Goal: Task Accomplishment & Management: Complete application form

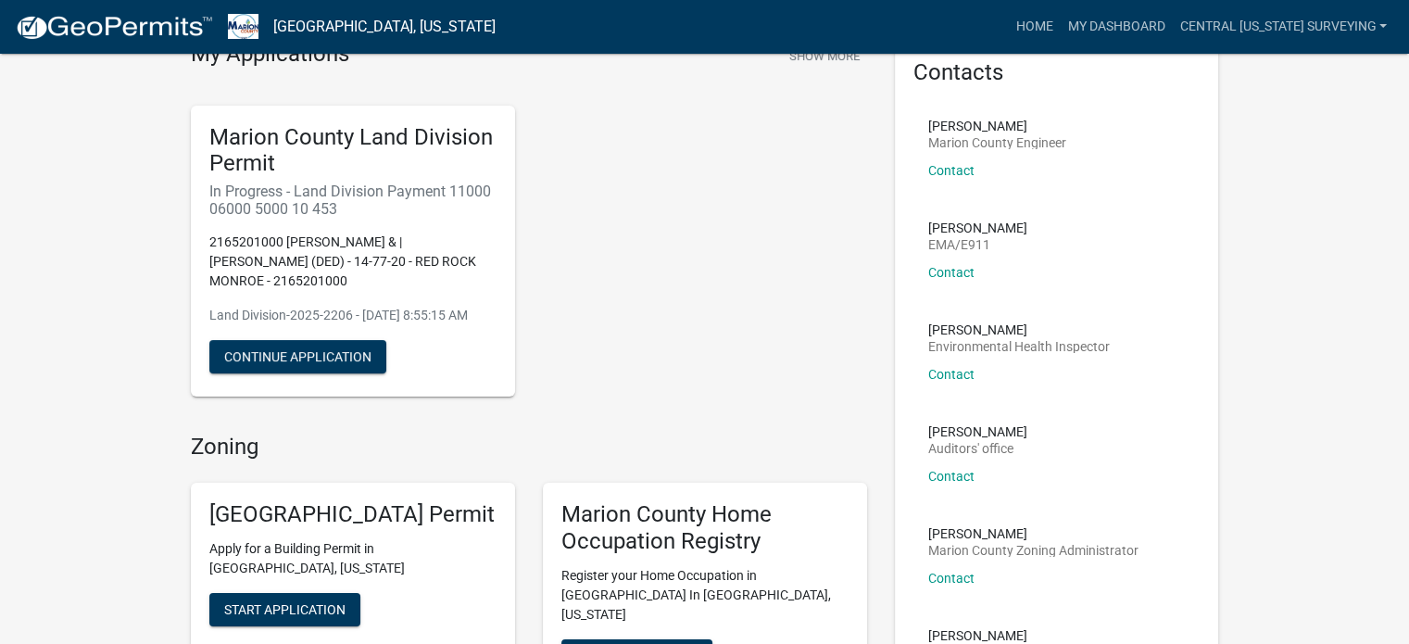
scroll to position [185, 0]
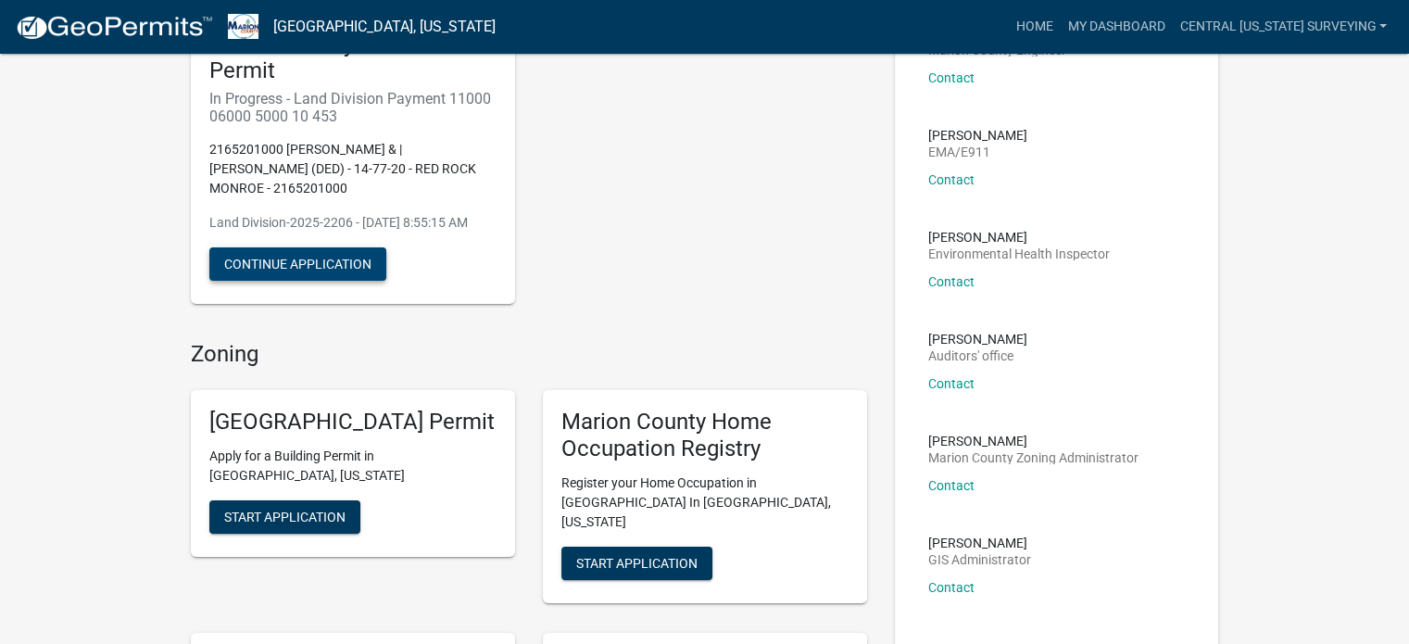
click at [343, 281] on button "Continue Application" at bounding box center [297, 263] width 177 height 33
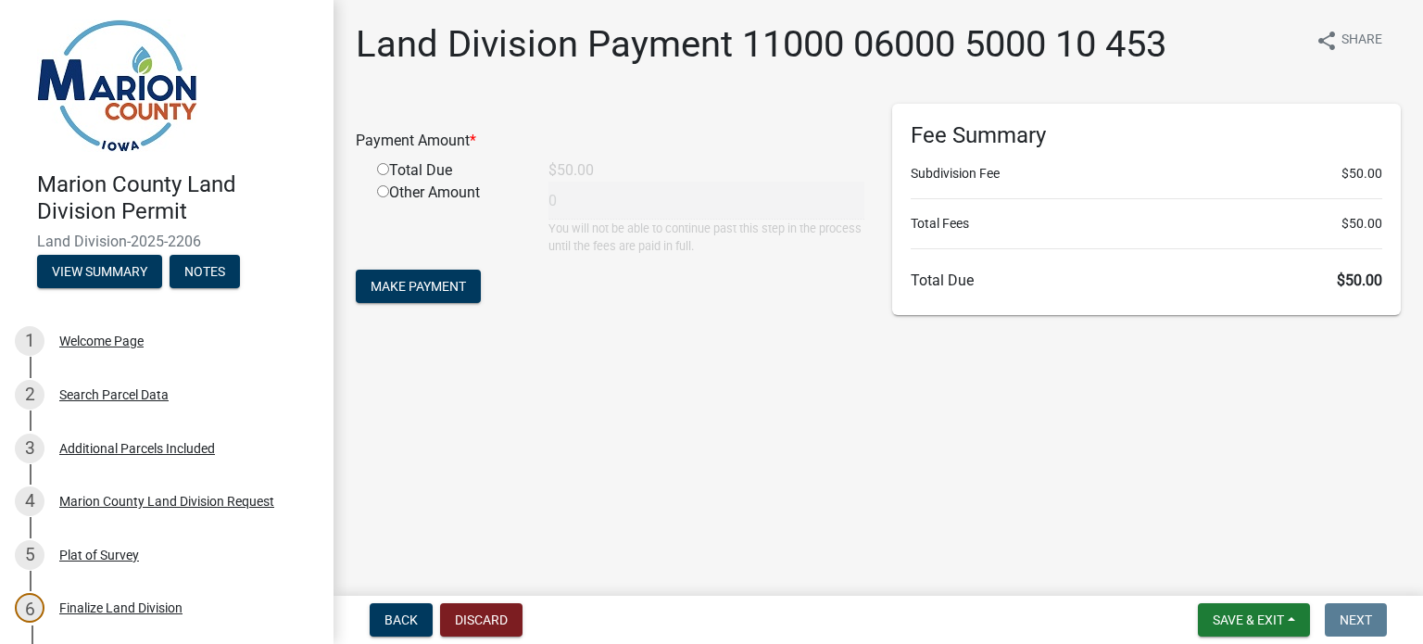
click at [384, 165] on input "radio" at bounding box center [383, 169] width 12 height 12
radio input "true"
type input "50"
click at [421, 288] on span "Make Payment" at bounding box center [418, 286] width 95 height 15
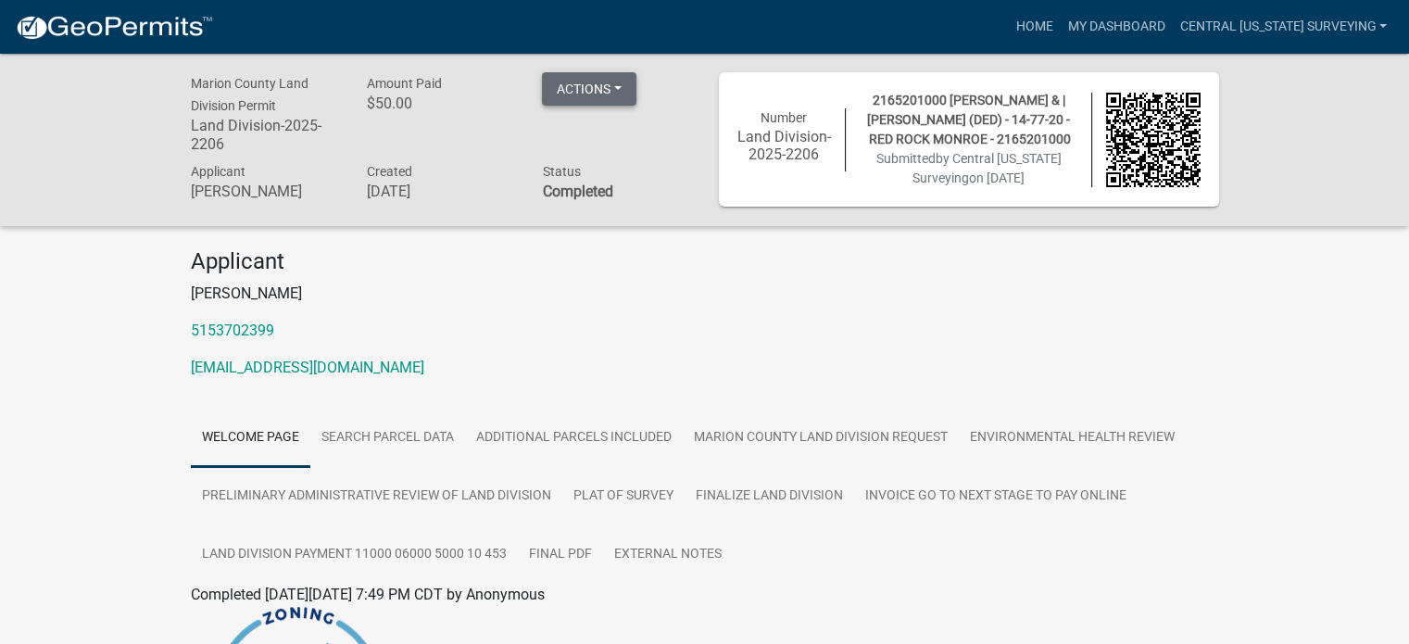
click at [597, 96] on button "Actions" at bounding box center [589, 88] width 95 height 33
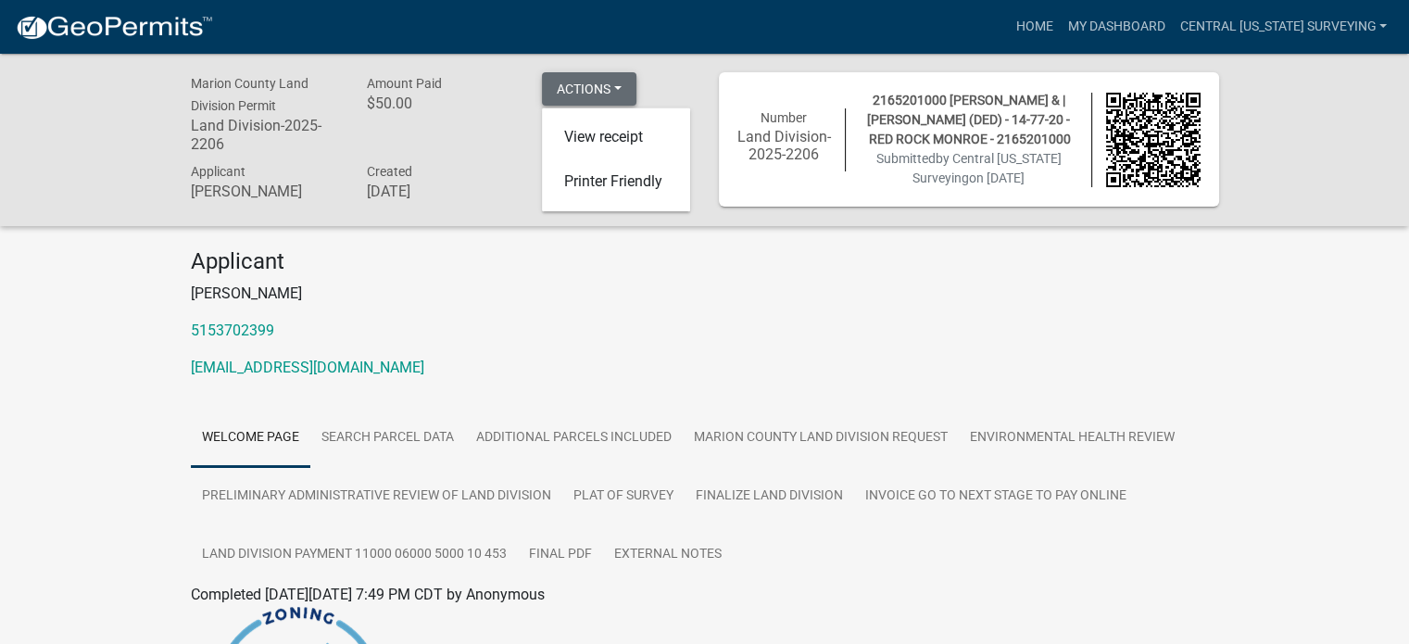
click at [597, 96] on button "Actions" at bounding box center [589, 88] width 95 height 33
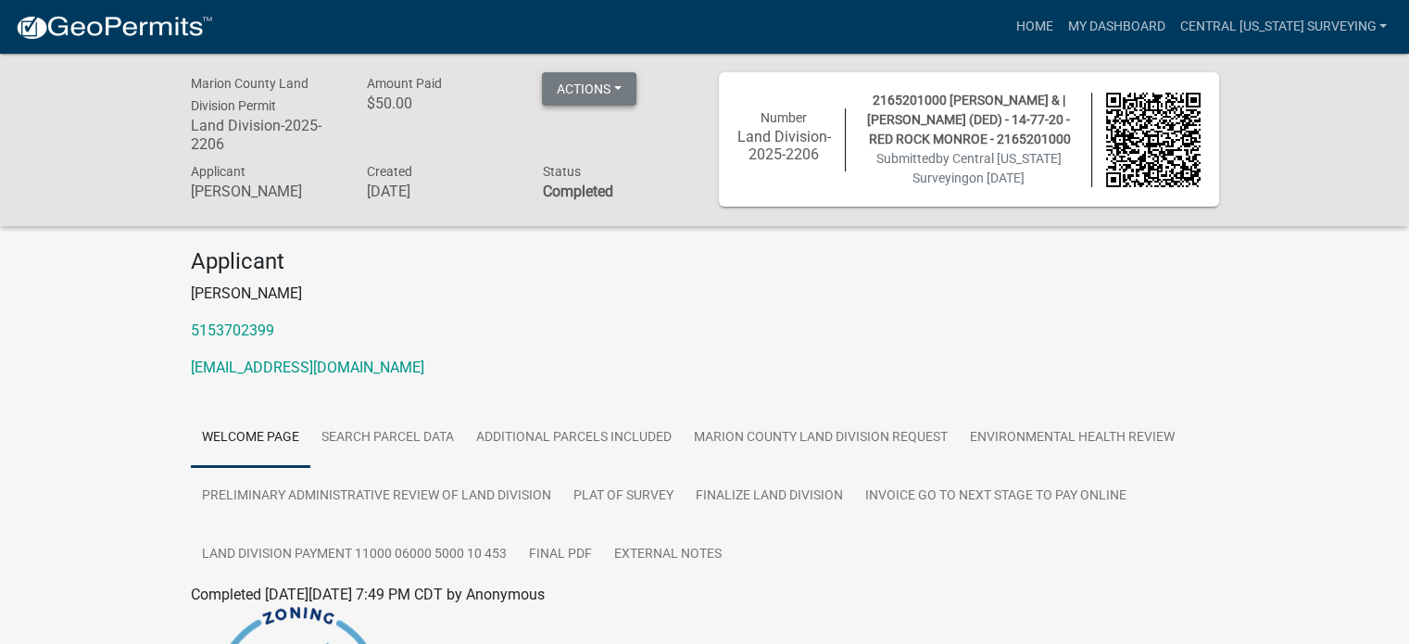
click at [598, 87] on button "Actions" at bounding box center [589, 88] width 95 height 33
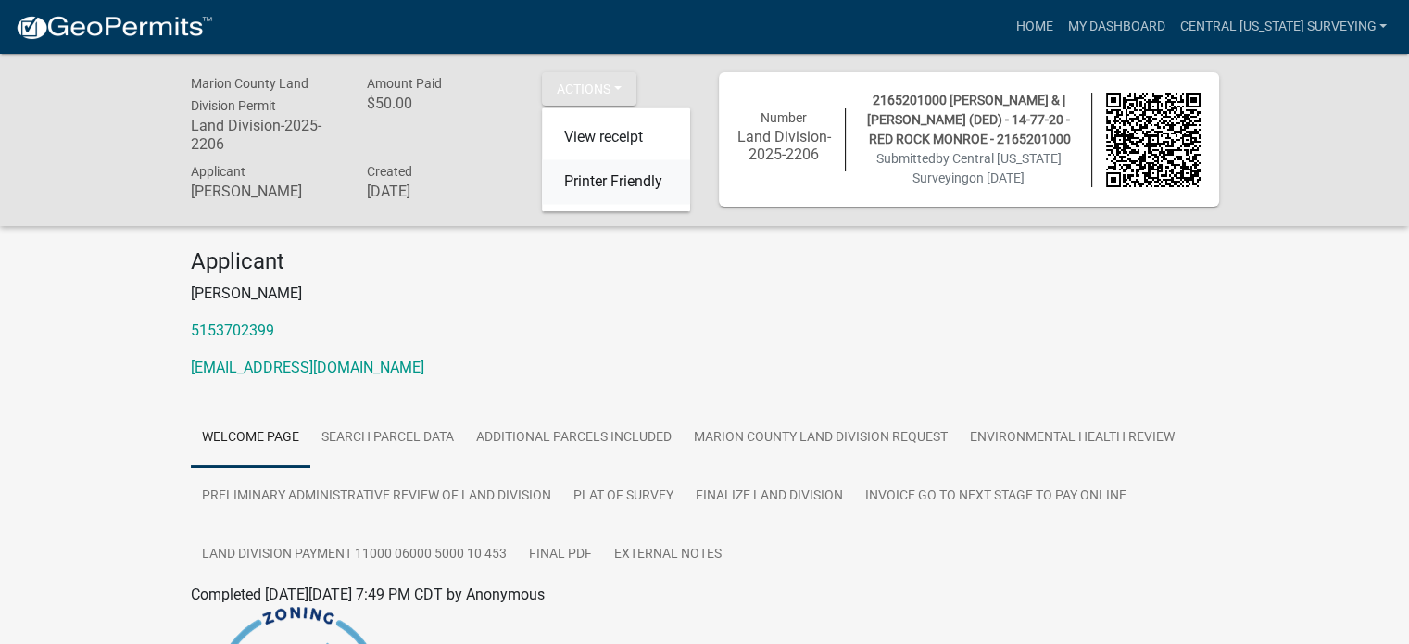
click at [584, 183] on link "Printer Friendly" at bounding box center [616, 182] width 148 height 44
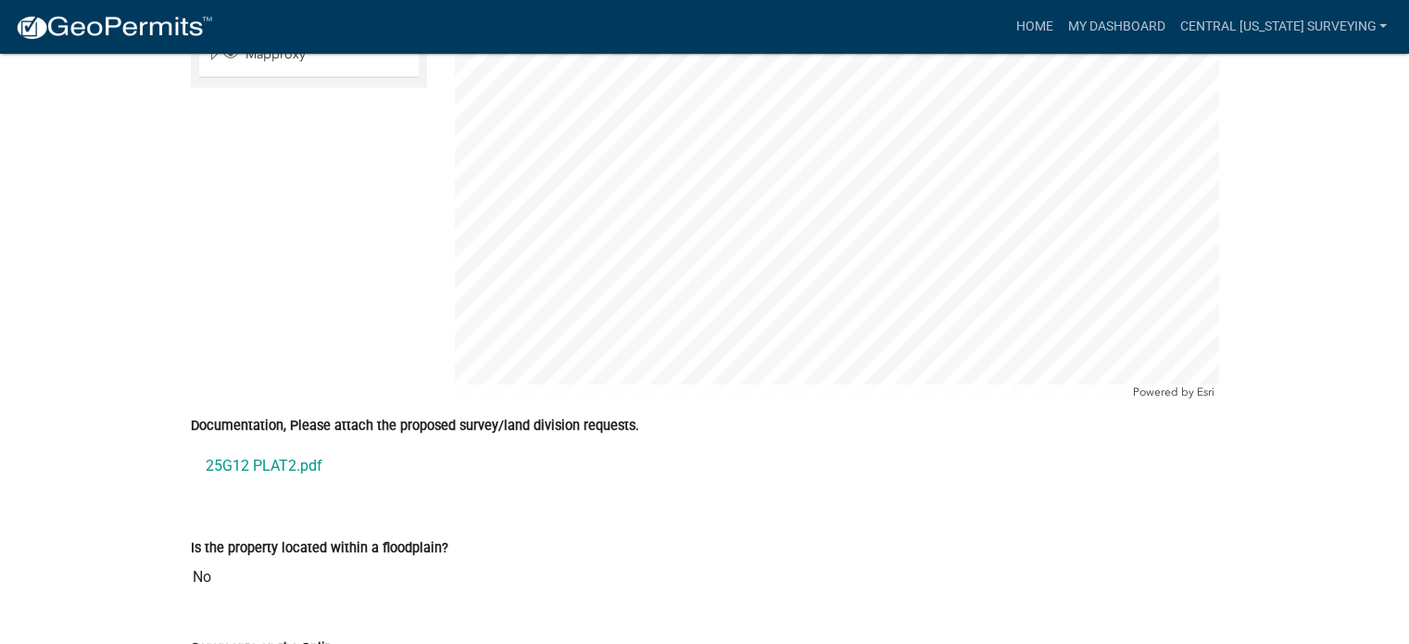
scroll to position [4073, 0]
